Goal: Transaction & Acquisition: Purchase product/service

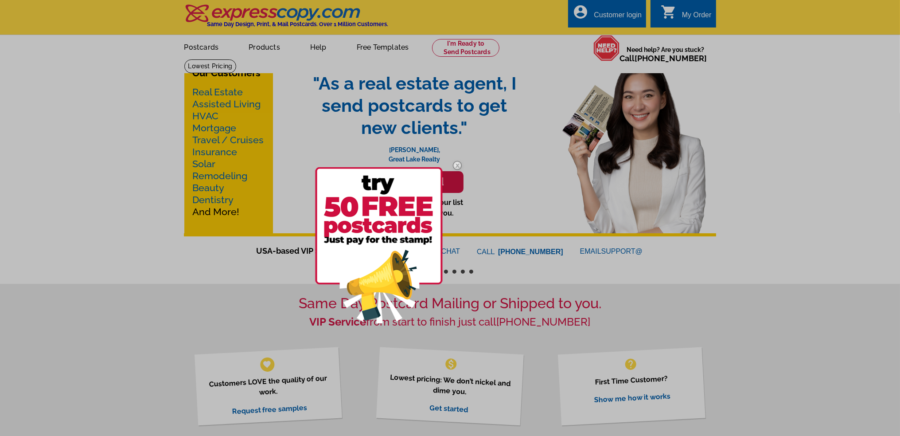
click at [230, 92] on div at bounding box center [450, 218] width 900 height 436
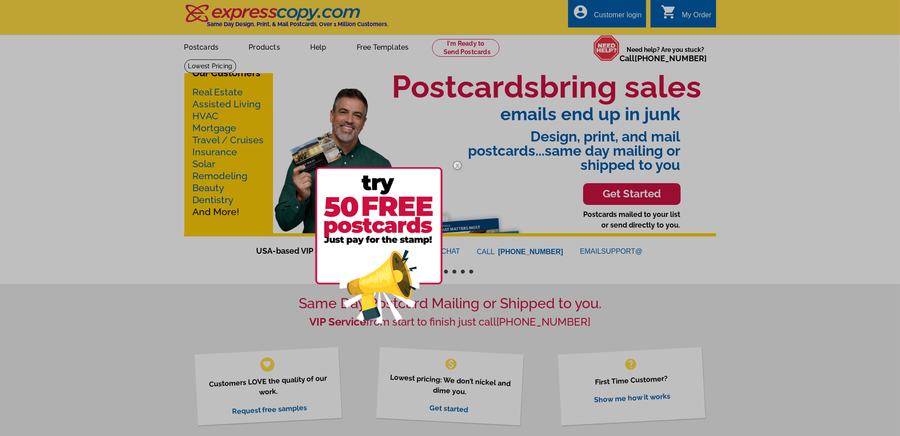
click at [213, 129] on div at bounding box center [450, 218] width 900 height 436
click at [387, 259] on img at bounding box center [379, 245] width 128 height 156
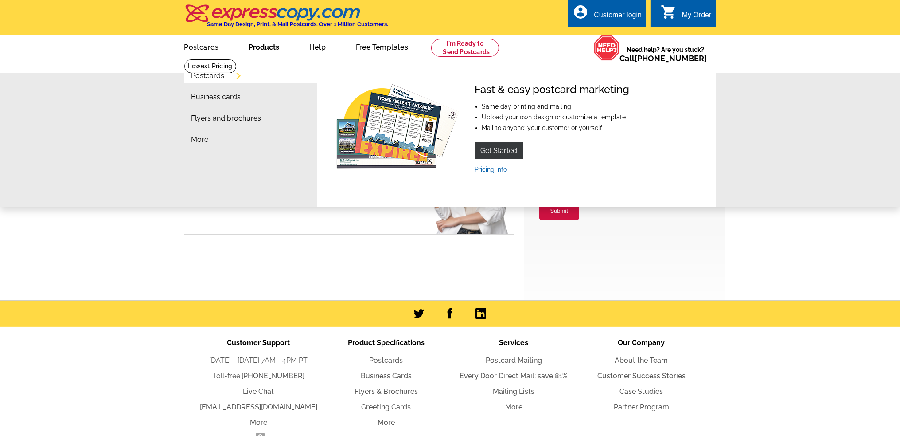
type input "[EMAIL_ADDRESS][DOMAIN_NAME]"
click at [253, 97] on li "Business cards" at bounding box center [254, 99] width 126 height 21
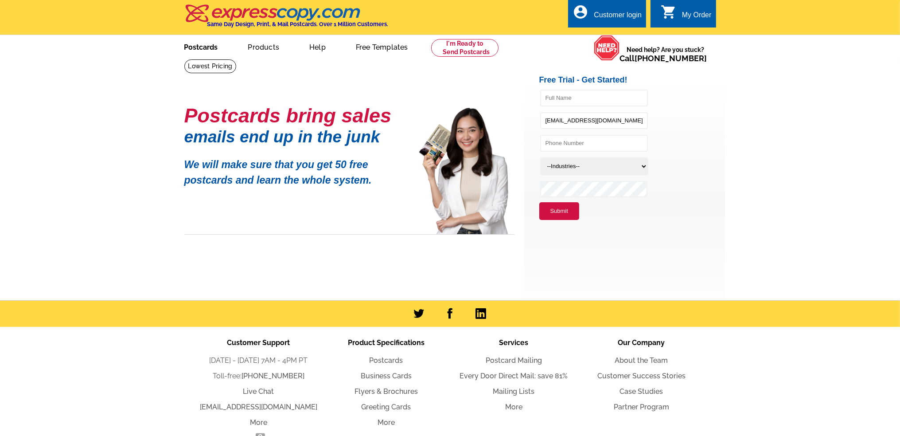
click at [208, 43] on link "Postcards" at bounding box center [201, 46] width 62 height 21
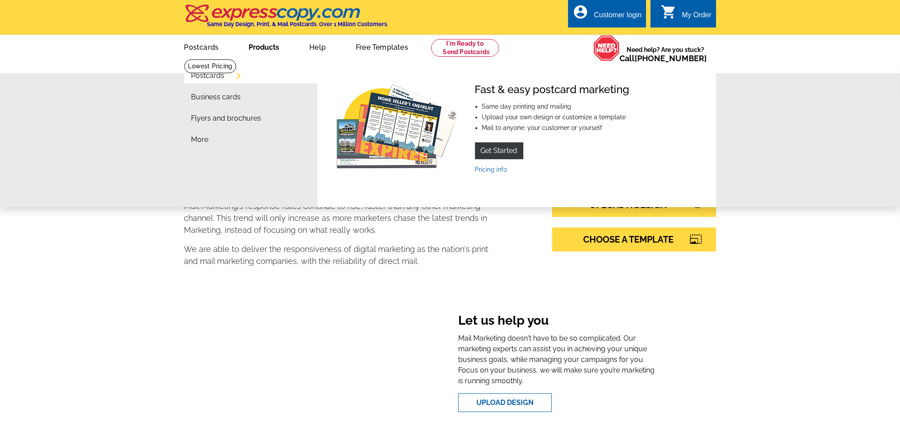
click at [255, 46] on link "Products" at bounding box center [263, 46] width 59 height 21
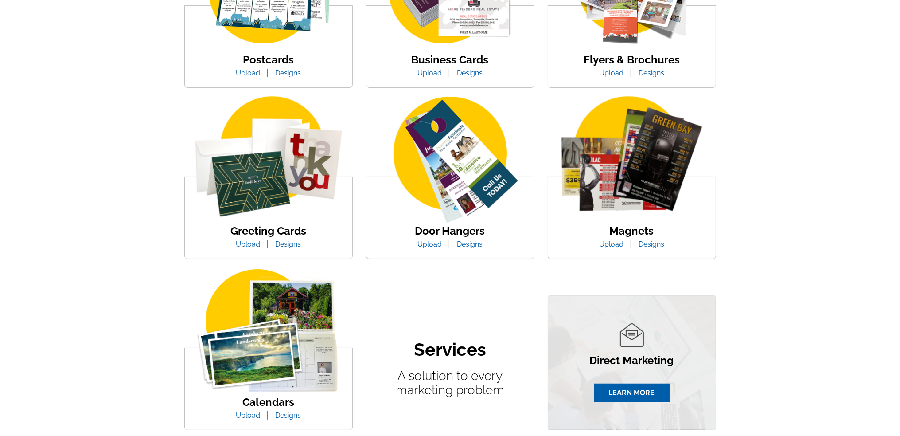
scroll to position [236, 0]
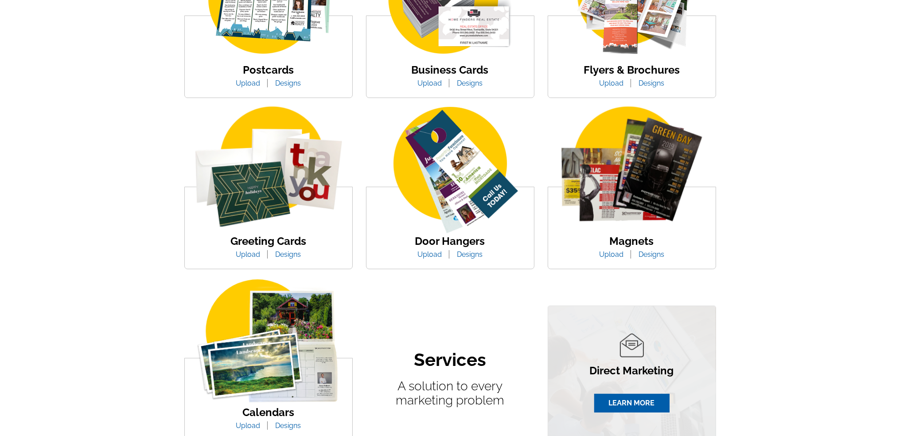
click at [451, 210] on img at bounding box center [451, 170] width 168 height 129
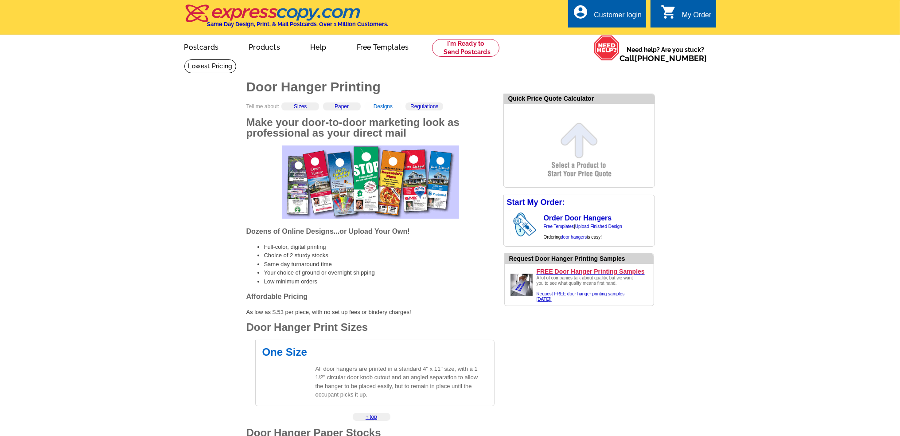
click at [388, 109] on link "Designs" at bounding box center [383, 106] width 19 height 6
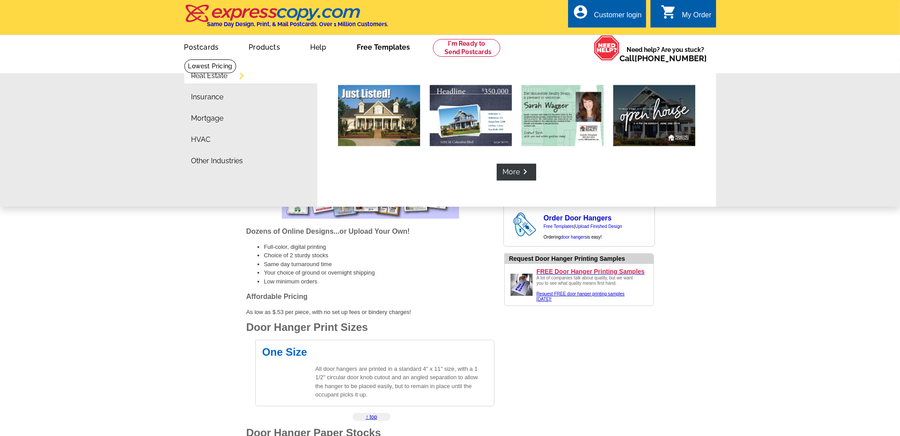
click at [383, 49] on link "Free Templates" at bounding box center [384, 46] width 82 height 21
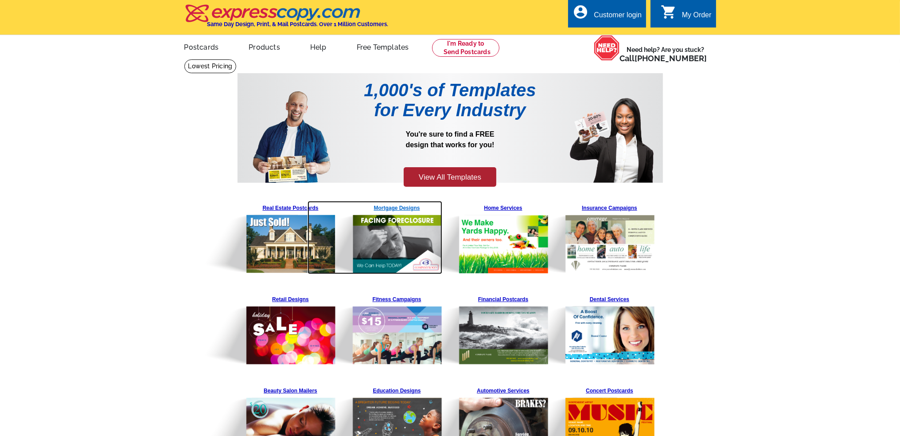
click at [407, 235] on img at bounding box center [375, 237] width 135 height 73
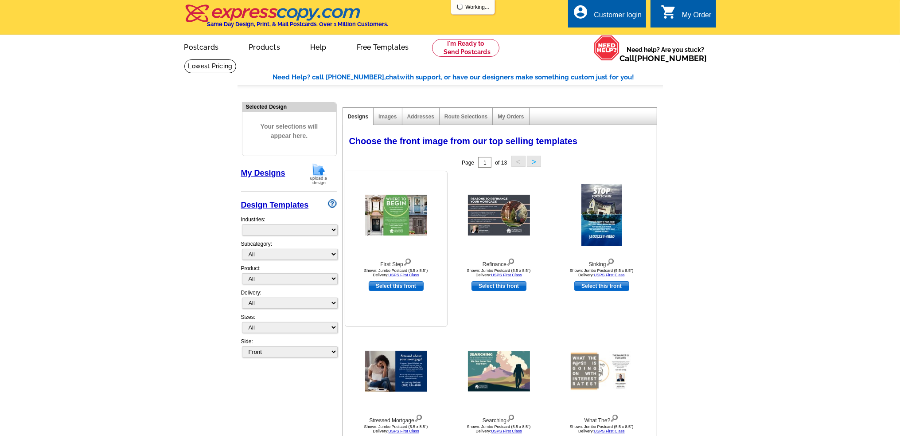
select select "774"
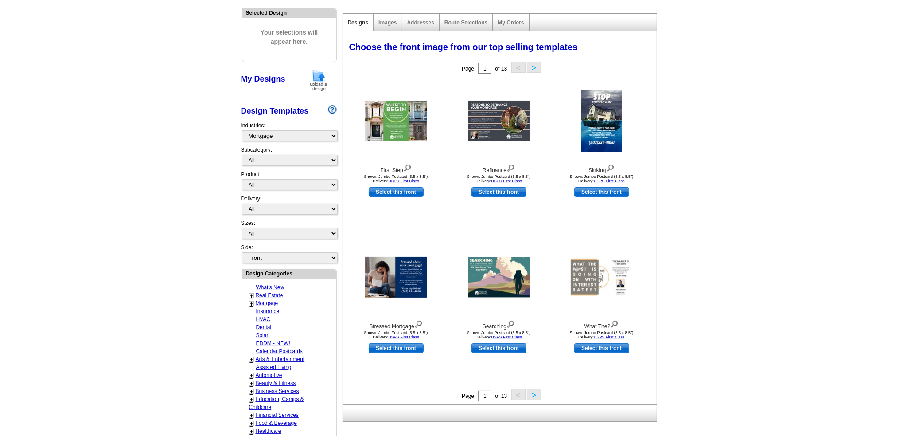
scroll to position [89, 0]
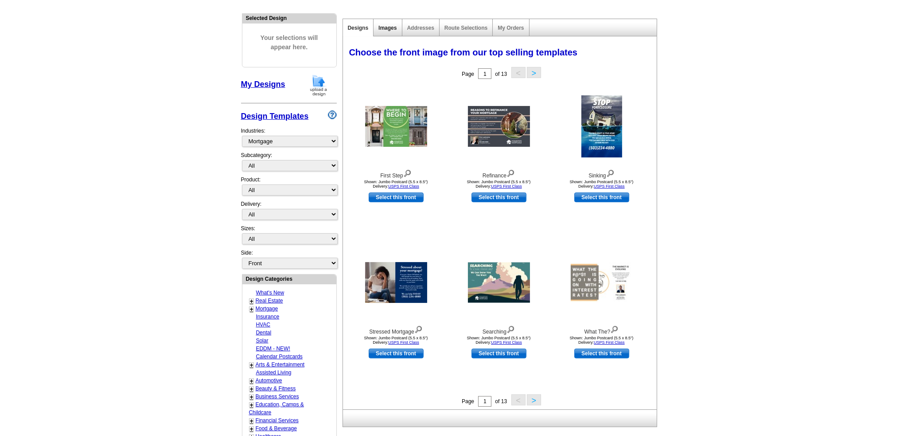
click at [394, 28] on link "Images" at bounding box center [388, 28] width 18 height 6
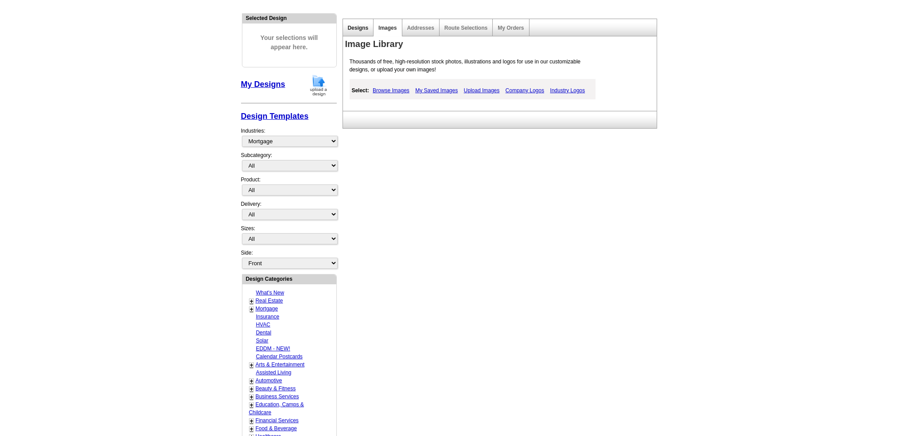
click at [353, 27] on link "Designs" at bounding box center [358, 28] width 21 height 6
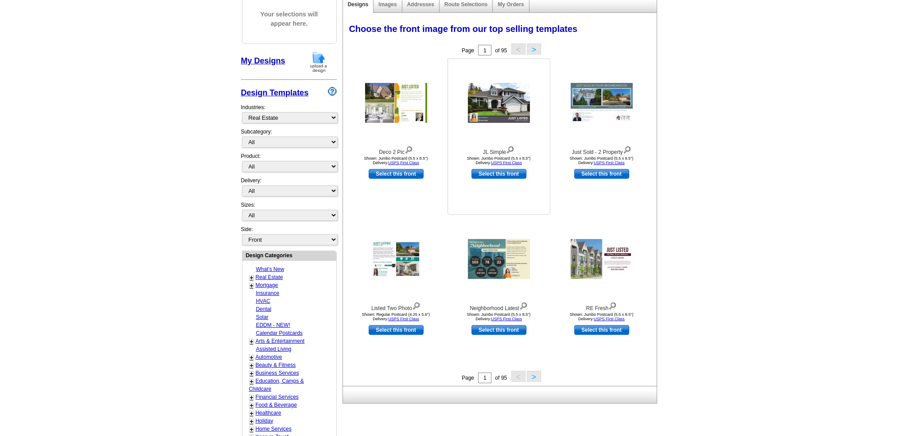
scroll to position [118, 0]
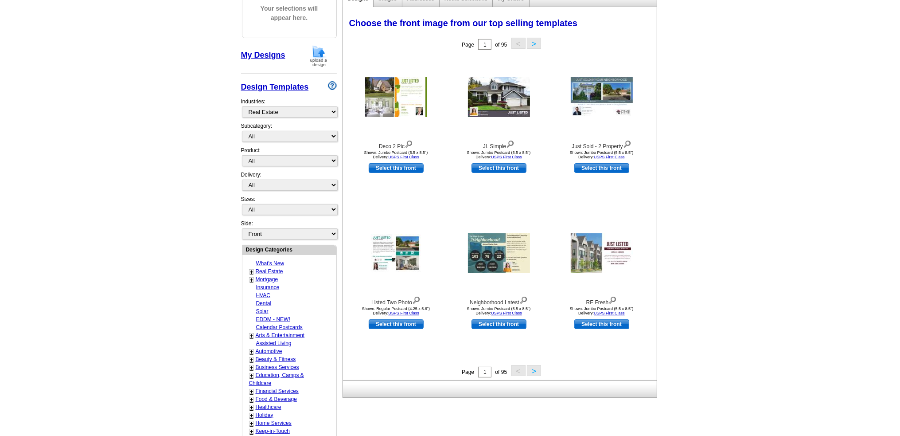
click at [250, 277] on link "+" at bounding box center [252, 279] width 4 height 7
click at [270, 285] on link "Distressed Homeowners" at bounding box center [287, 287] width 58 height 6
select select "774"
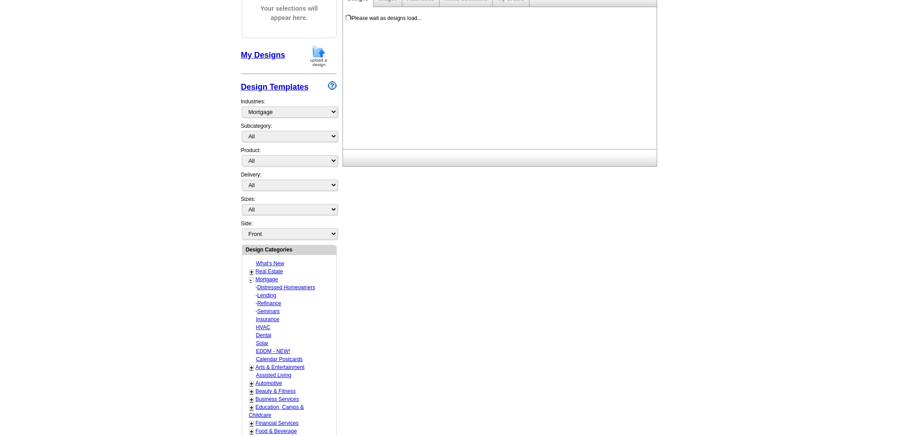
select select "775"
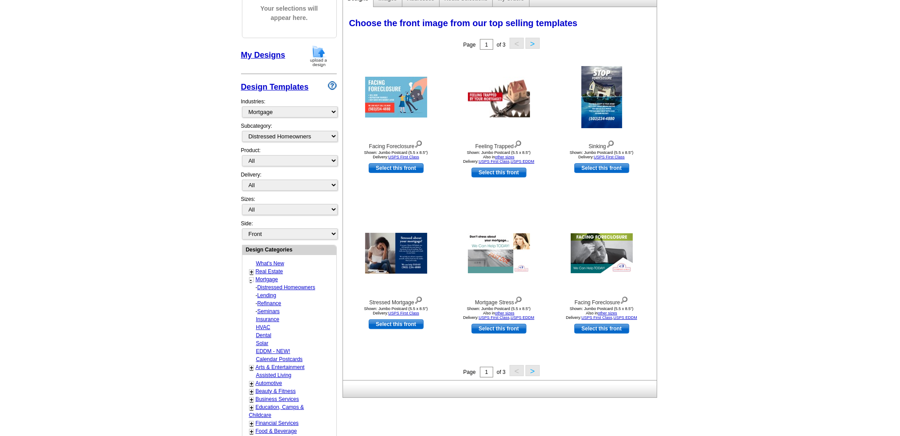
click at [531, 370] on button ">" at bounding box center [533, 370] width 14 height 11
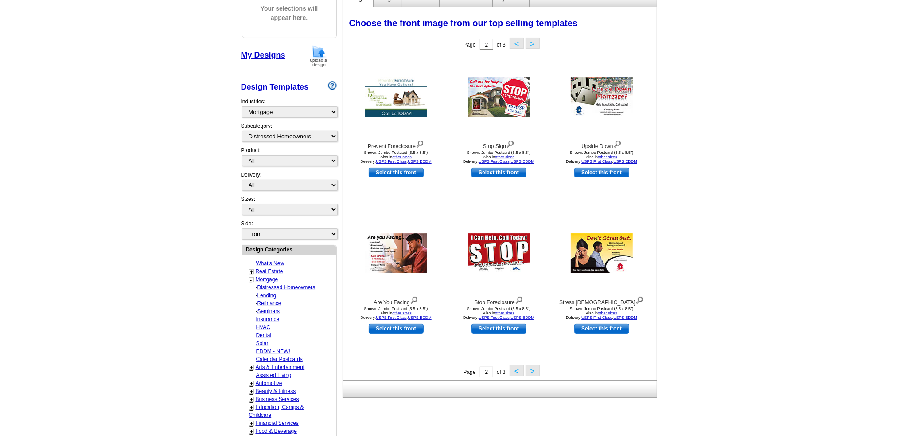
click at [534, 371] on button ">" at bounding box center [533, 370] width 14 height 11
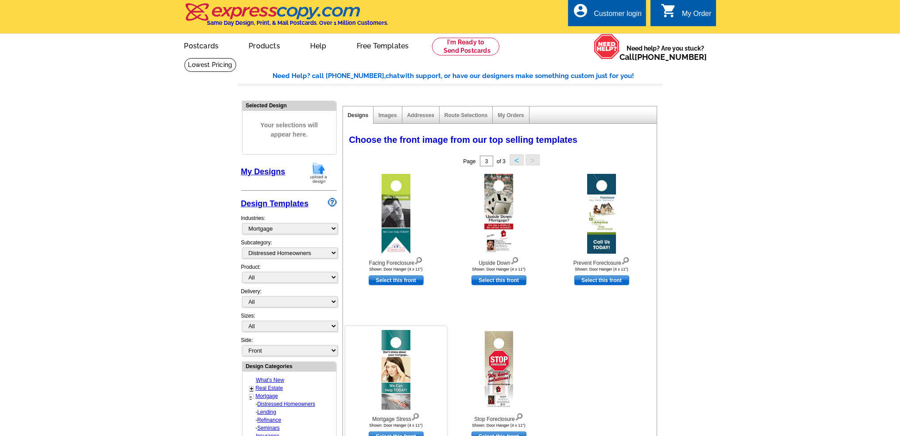
scroll to position [0, 0]
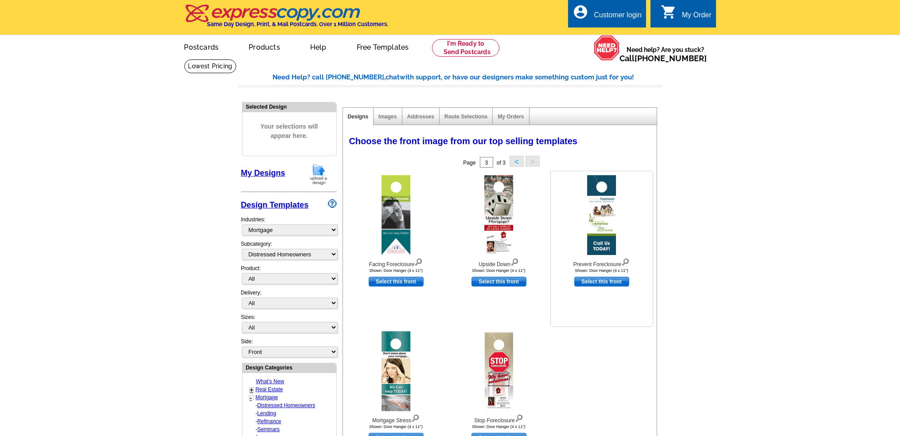
click at [604, 231] on img at bounding box center [601, 215] width 29 height 80
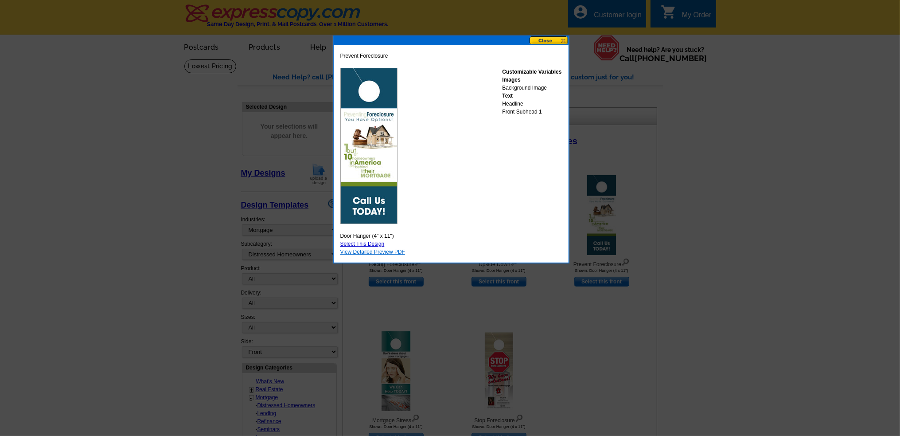
click at [352, 253] on link "View Detailed Preview PDF" at bounding box center [372, 252] width 65 height 6
click at [351, 242] on link "Select This Design" at bounding box center [362, 244] width 44 height 6
select select "10"
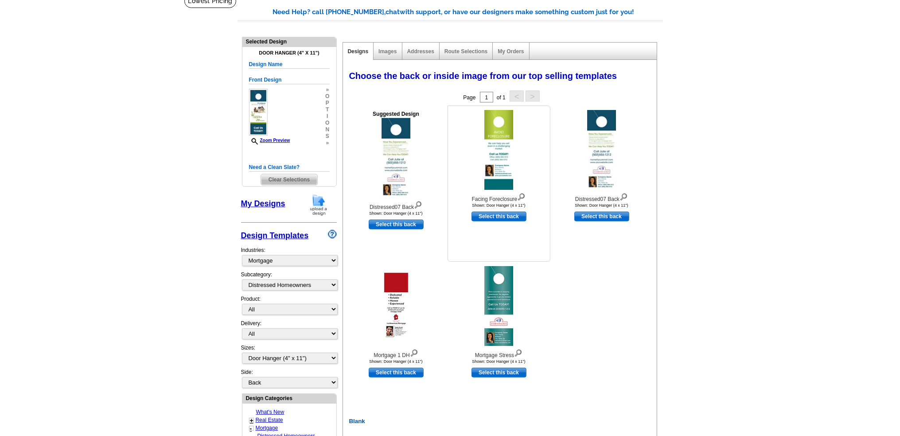
scroll to position [89, 0]
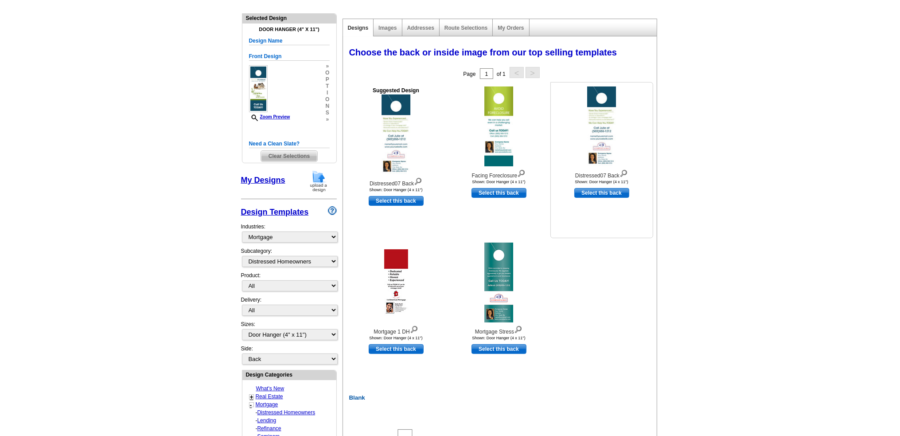
click at [600, 195] on link "Select this back" at bounding box center [601, 193] width 55 height 10
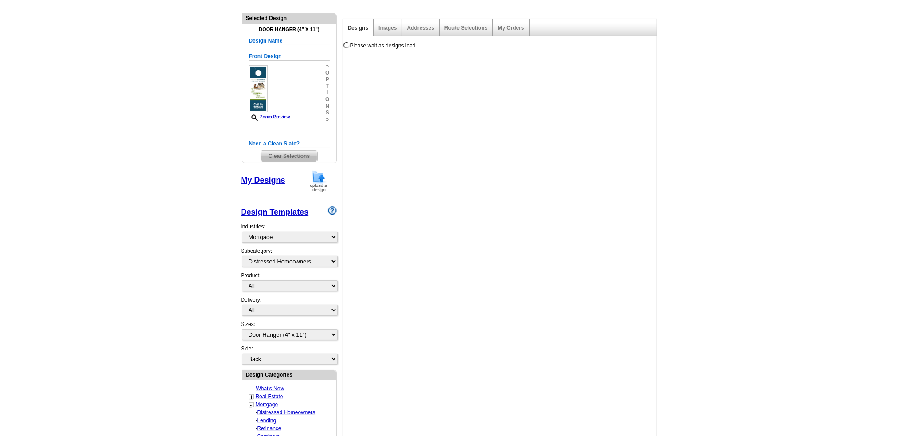
select select "front"
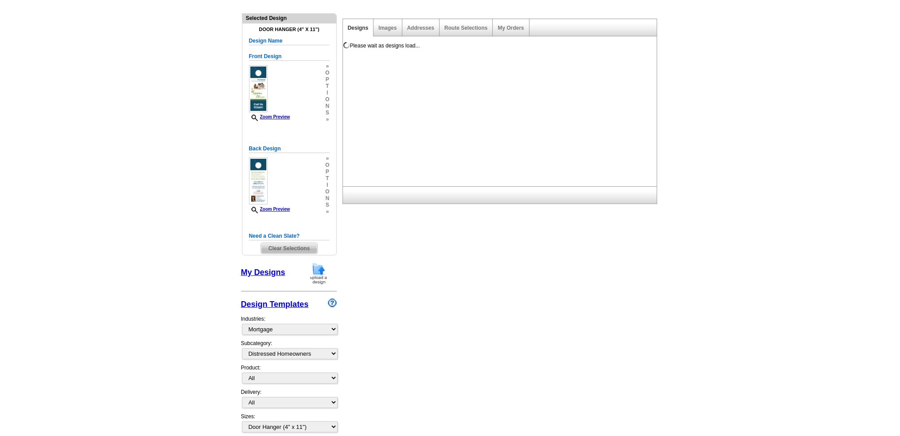
scroll to position [0, 0]
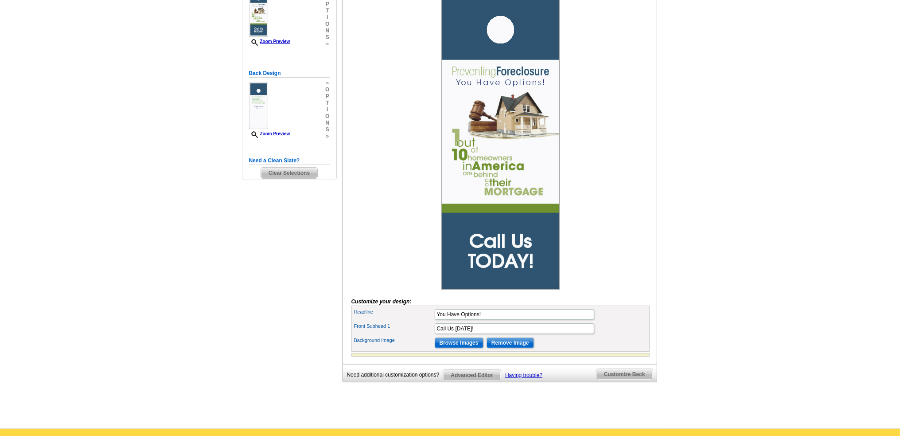
scroll to position [177, 0]
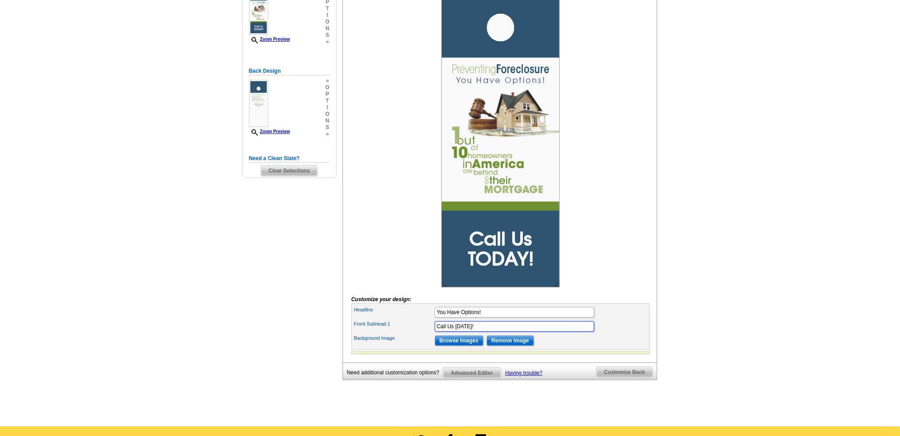
drag, startPoint x: 479, startPoint y: 338, endPoint x: 367, endPoint y: 329, distance: 112.0
click at [367, 329] on div "Headline You Have Options! Front Subhead 1 Call Us [DATE]! Background Image" at bounding box center [500, 326] width 298 height 46
type input "REFINANCING EVEN WITH BAD CREDIT"
drag, startPoint x: 487, startPoint y: 325, endPoint x: 411, endPoint y: 320, distance: 75.5
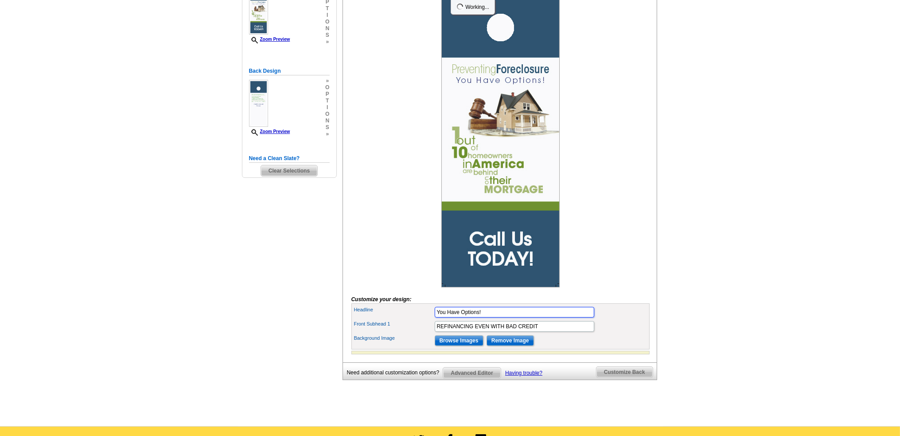
click at [411, 319] on div "Headline You Have Options!" at bounding box center [500, 312] width 295 height 14
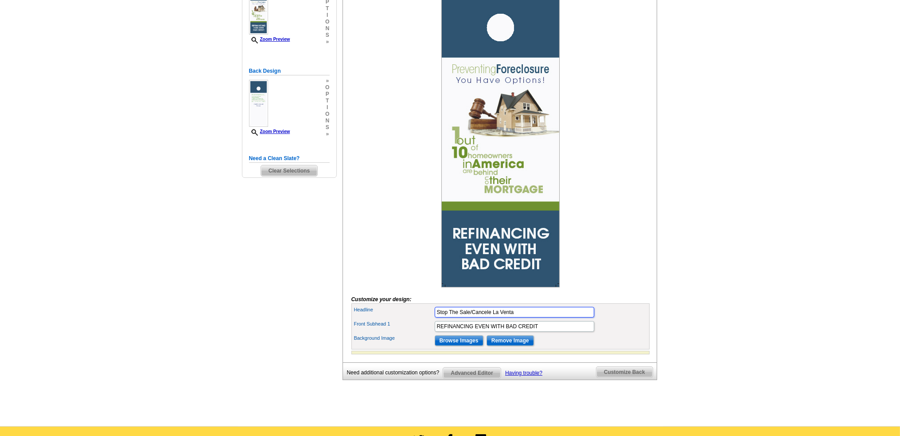
type input "Stop The Sale/Cancele La Venta"
click at [671, 255] on main "Need Help? call 800-260-5887, chat with support, or have our designers make som…" at bounding box center [450, 154] width 900 height 544
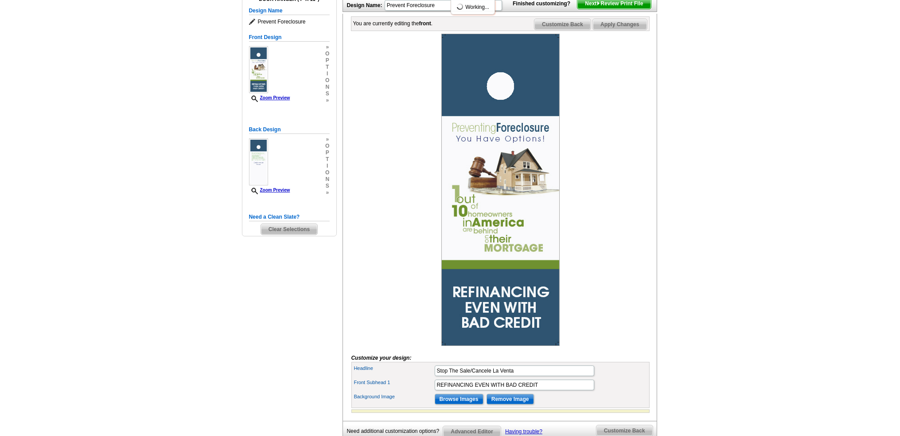
scroll to position [118, 0]
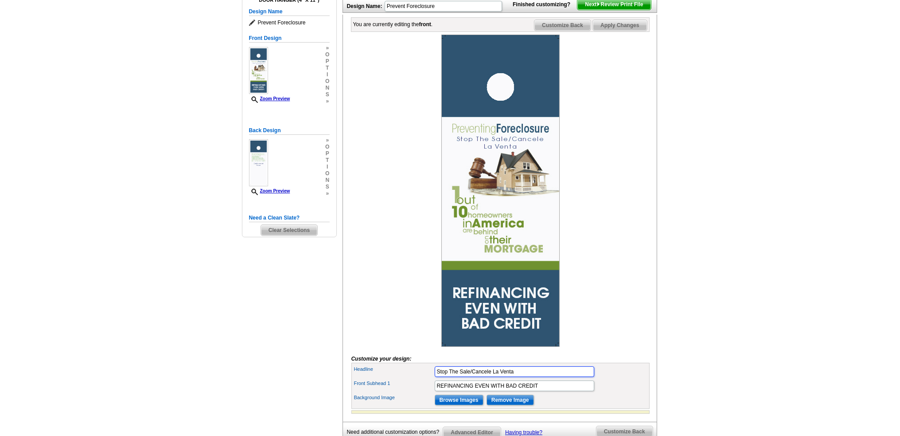
click at [517, 377] on input "Stop The Sale/Cancele La Venta" at bounding box center [515, 371] width 160 height 11
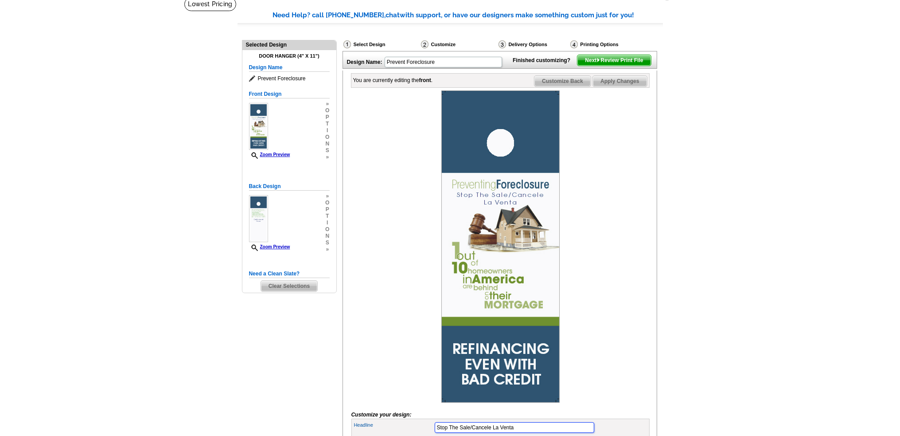
scroll to position [59, 0]
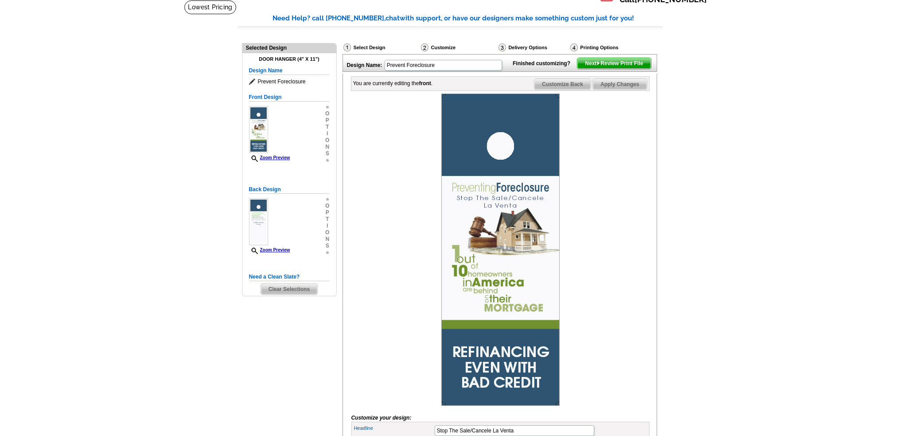
click at [568, 90] on span "Customize Back" at bounding box center [563, 84] width 56 height 11
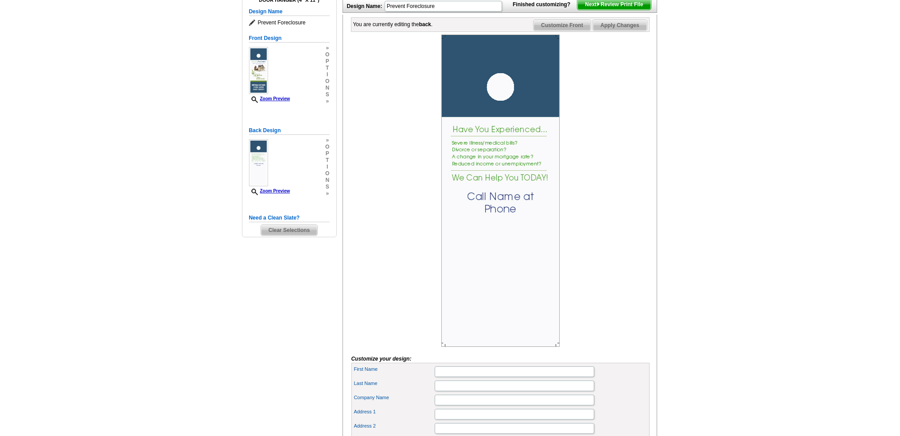
scroll to position [0, 0]
